Goal: Task Accomplishment & Management: Manage account settings

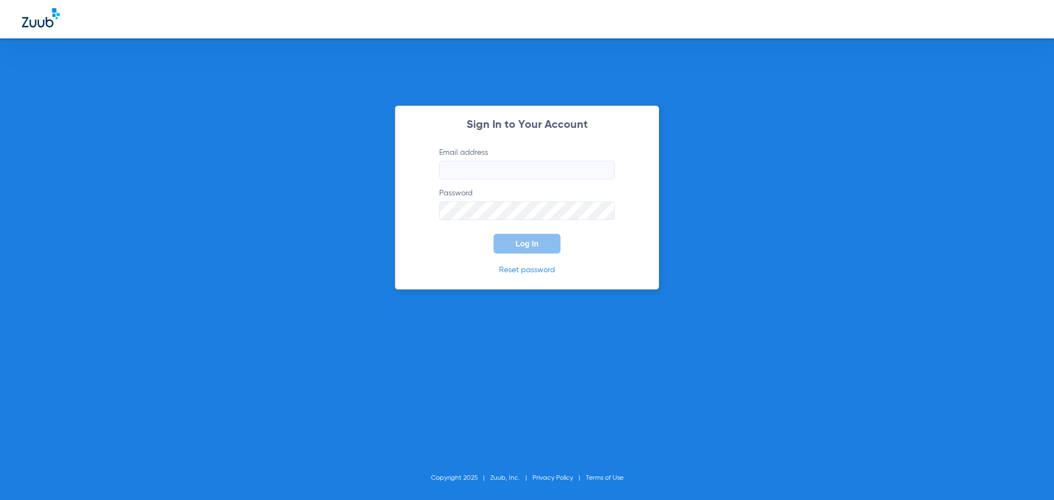
click at [524, 170] on input "Email address" at bounding box center [527, 170] width 176 height 19
type input "[PERSON_NAME][EMAIL_ADDRESS][PERSON_NAME][DOMAIN_NAME]"
click at [533, 247] on span "Log In" at bounding box center [526, 243] width 23 height 9
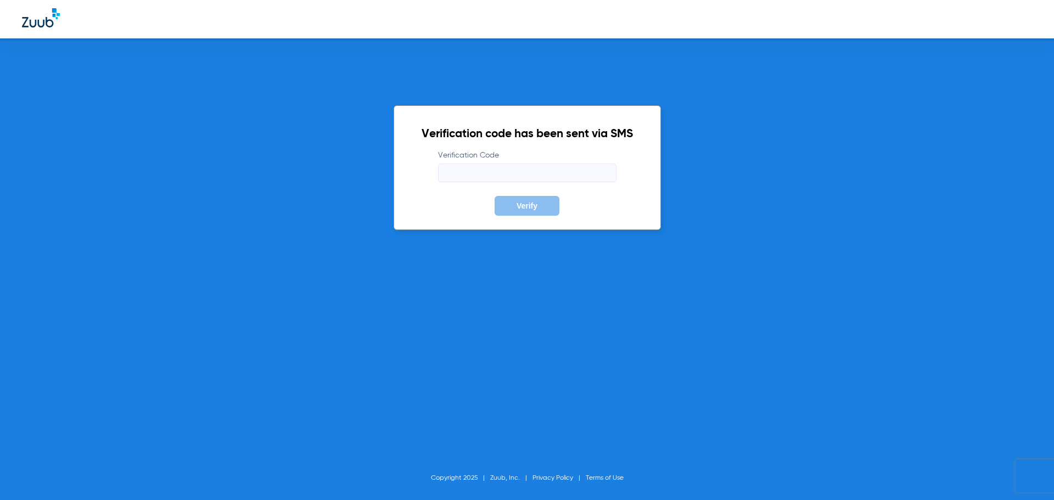
click at [468, 175] on input "Verification Code" at bounding box center [527, 173] width 178 height 19
type input "426081"
click at [494, 196] on button "Verify" at bounding box center [526, 206] width 65 height 20
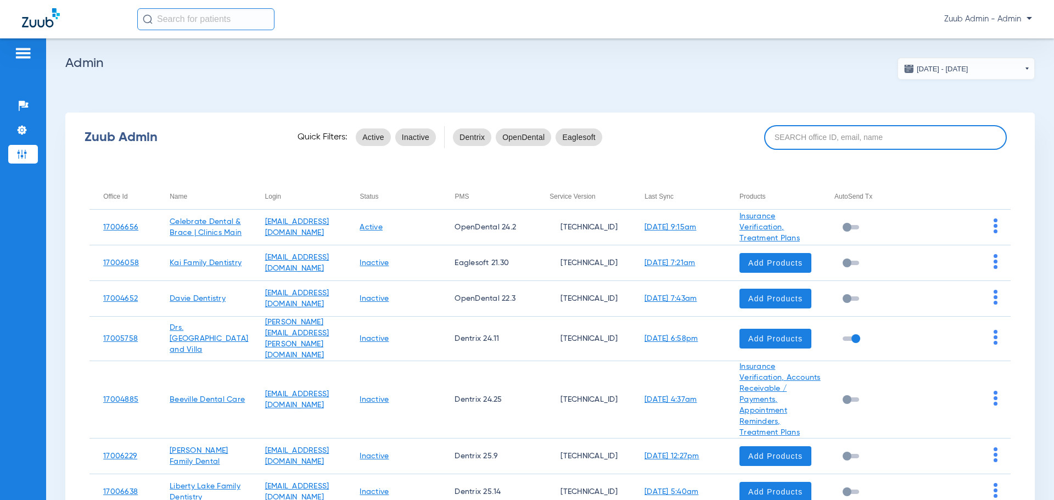
click at [825, 144] on input at bounding box center [885, 137] width 243 height 25
click at [963, 139] on input at bounding box center [885, 137] width 243 height 25
paste input "17007235"
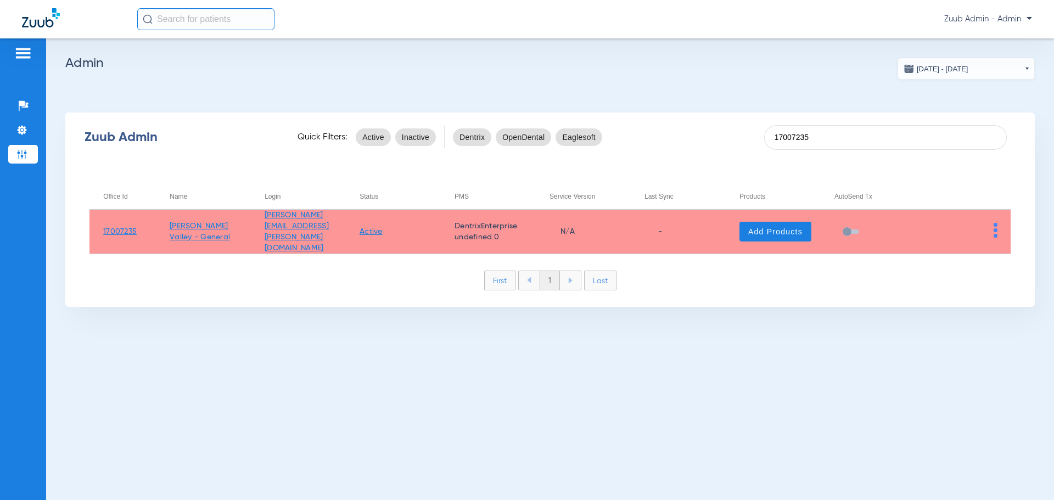
click at [198, 231] on td "[PERSON_NAME] Valley - General" at bounding box center [203, 232] width 95 height 44
click at [961, 157] on div "Zuub Admin Quick Filters: Active Inactive Dentrix OpenDental Eaglesoft 17007235" at bounding box center [549, 137] width 969 height 44
drag, startPoint x: 156, startPoint y: 217, endPoint x: 198, endPoint y: 237, distance: 45.9
click at [198, 237] on tr "17007235 [PERSON_NAME] Valley - General [PERSON_NAME][EMAIL_ADDRESS][PERSON_NAM…" at bounding box center [549, 232] width 921 height 44
copy tr "[PERSON_NAME] Valley - General"
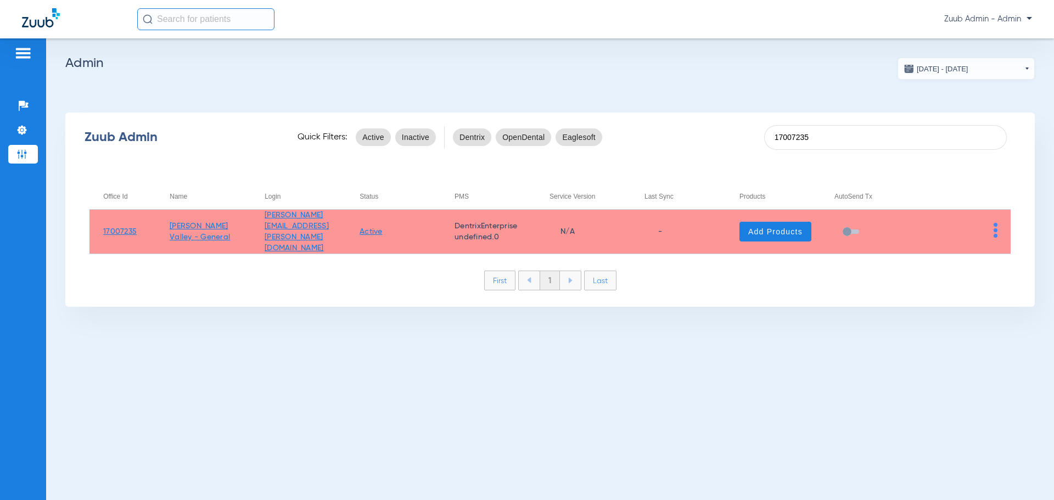
click at [887, 364] on div "[DATE] - [DATE] [DATE] Su Mo Tu We Th Fr Sa 27 28 29 30 31 1 2 3 4 5 6 7 8 9 10…" at bounding box center [550, 268] width 1008 height 461
click at [806, 140] on input "17007235" at bounding box center [885, 137] width 243 height 25
drag, startPoint x: 161, startPoint y: 219, endPoint x: 197, endPoint y: 232, distance: 38.4
click at [197, 232] on td "[PERSON_NAME] Valley - Pedo" at bounding box center [203, 232] width 95 height 44
copy link "[PERSON_NAME] Valley - Pedo"
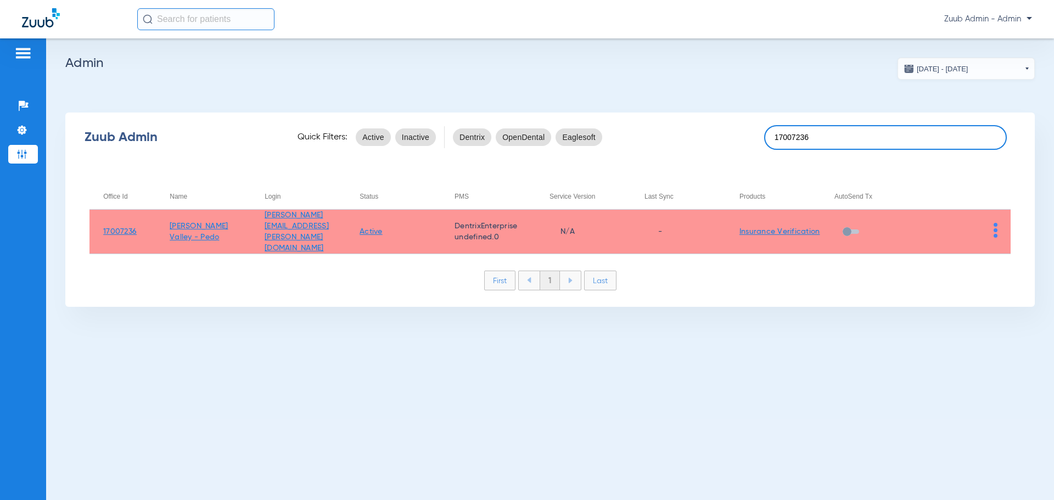
click at [910, 131] on input "17007236" at bounding box center [885, 137] width 243 height 25
click at [891, 160] on div "Zuub Admin Quick Filters: Active Inactive Dentrix OpenDental Eaglesoft 17007236…" at bounding box center [549, 209] width 969 height 194
click at [889, 142] on input "17007236" at bounding box center [885, 137] width 243 height 25
type input "17007237"
drag, startPoint x: 212, startPoint y: 235, endPoint x: 148, endPoint y: 230, distance: 64.4
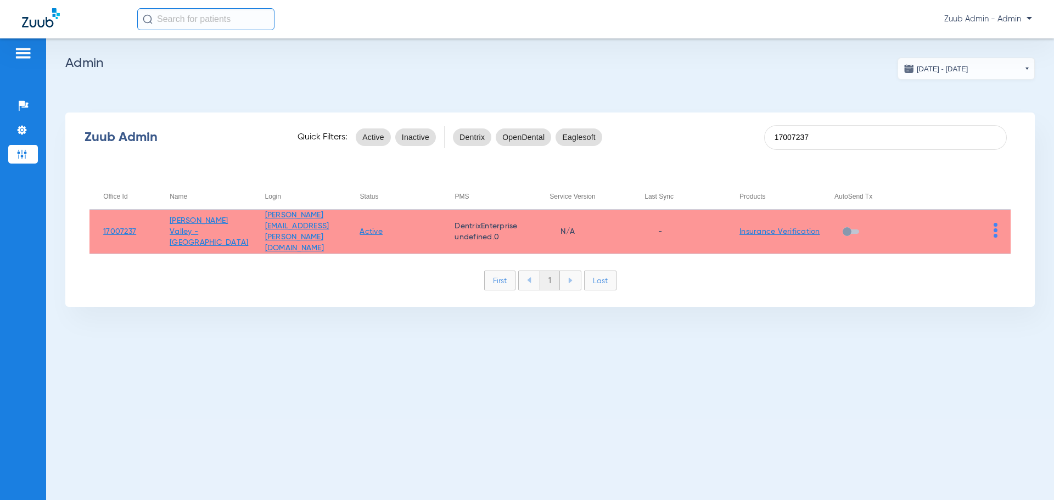
click at [148, 230] on tr "17007237 [PERSON_NAME][GEOGRAPHIC_DATA] - Ortho [PERSON_NAME][EMAIL_ADDRESS][PE…" at bounding box center [549, 232] width 921 height 44
click at [138, 229] on td "17007237" at bounding box center [122, 232] width 66 height 44
drag, startPoint x: 94, startPoint y: 227, endPoint x: 136, endPoint y: 228, distance: 41.2
click at [136, 228] on td "17007237" at bounding box center [122, 232] width 66 height 44
copy link "17007237"
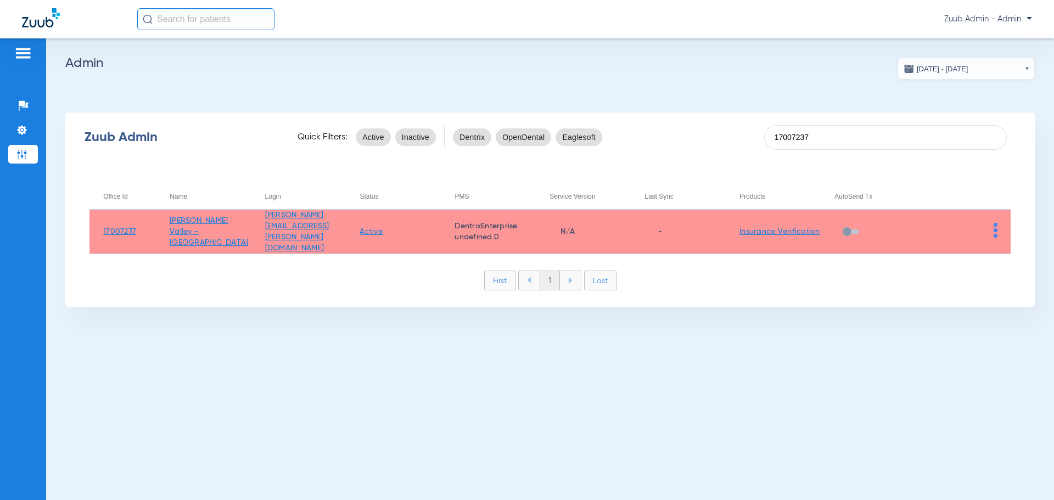
click at [950, 118] on div "Zuub Admin Quick Filters: Active Inactive Dentrix OpenDental Eaglesoft 17007237" at bounding box center [549, 137] width 969 height 44
drag, startPoint x: 199, startPoint y: 239, endPoint x: 166, endPoint y: 223, distance: 36.8
click at [163, 222] on td "[PERSON_NAME] Valley - [GEOGRAPHIC_DATA]" at bounding box center [203, 232] width 95 height 44
copy link "[PERSON_NAME] Valley - [GEOGRAPHIC_DATA]"
click at [919, 391] on div "[DATE] - [DATE] [DATE] Su Mo Tu We Th Fr Sa 27 28 29 30 31 1 2 3 4 5 6 7 8 9 10…" at bounding box center [550, 268] width 1008 height 461
